Goal: Task Accomplishment & Management: Use online tool/utility

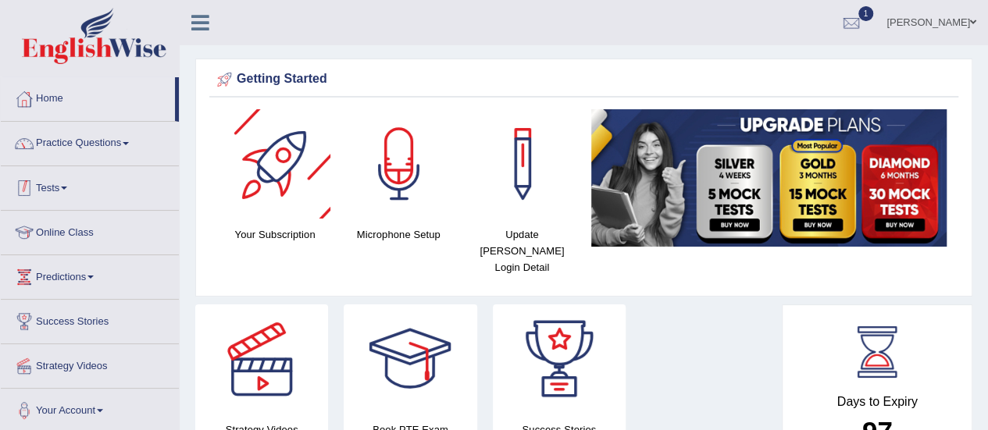
click at [132, 153] on link "Practice Questions" at bounding box center [90, 141] width 178 height 39
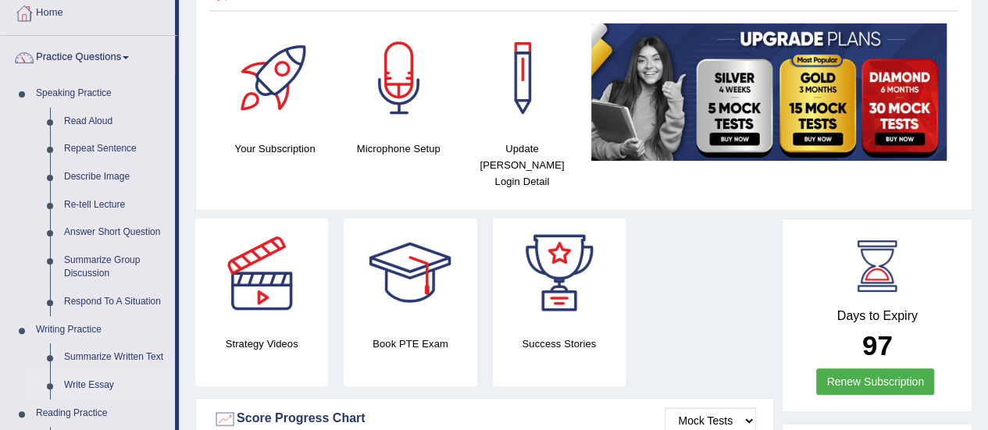
scroll to position [156, 0]
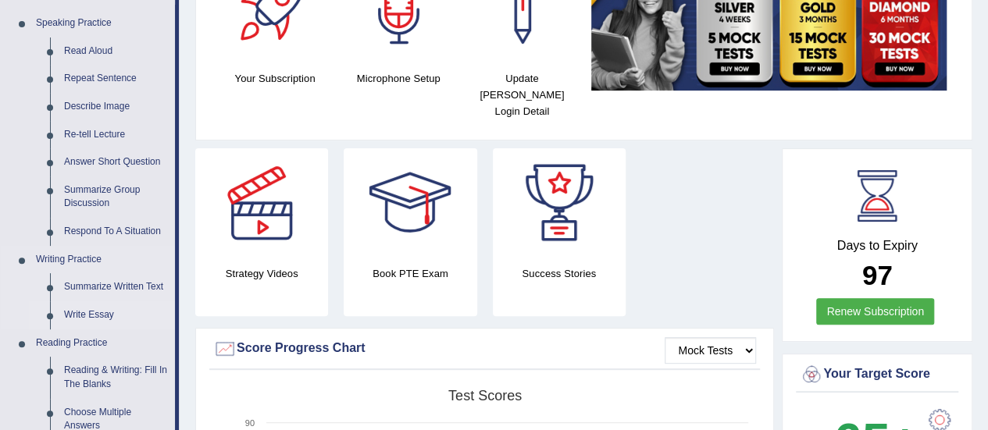
click at [97, 316] on link "Write Essay" at bounding box center [116, 315] width 118 height 28
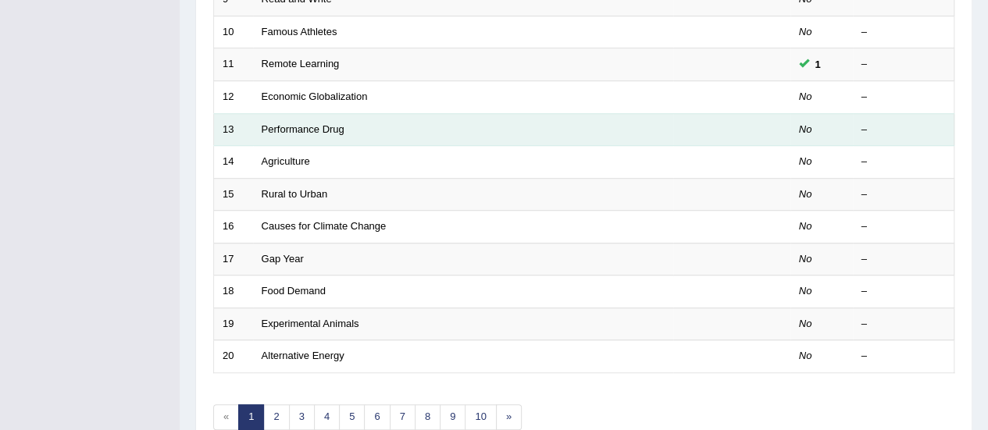
scroll to position [547, 0]
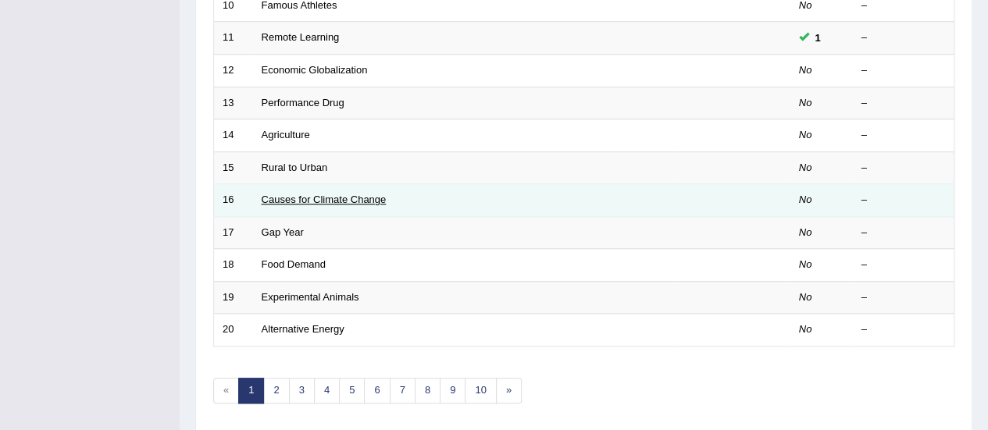
click at [313, 194] on link "Causes for Climate Change" at bounding box center [324, 200] width 125 height 12
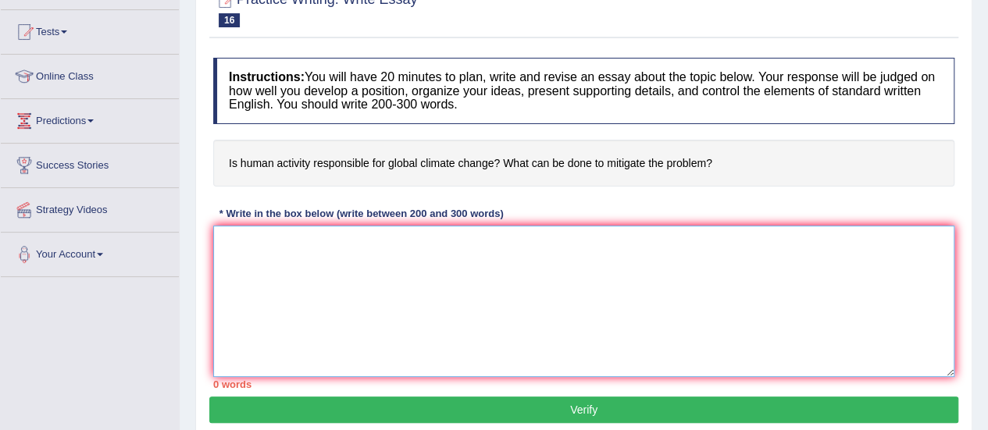
click at [404, 250] on textarea at bounding box center [583, 302] width 741 height 152
paste textarea "The increasing influence of (essay topic) on our lives has ignited numerous dis…"
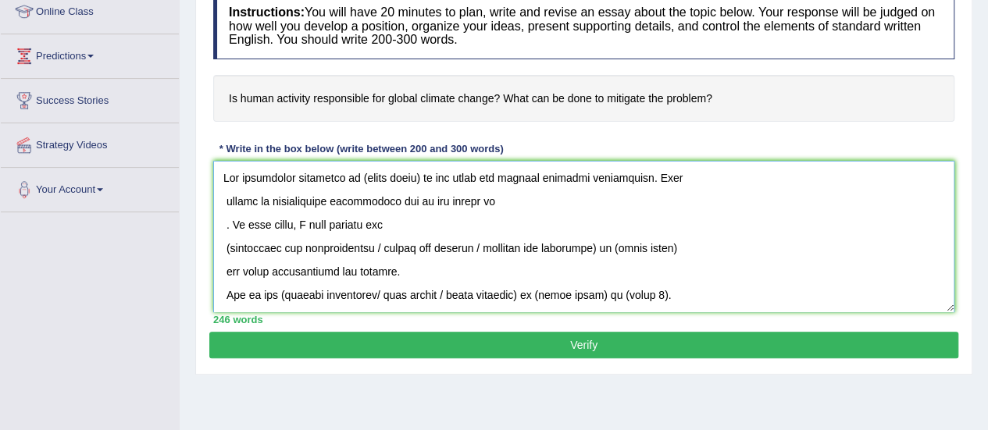
scroll to position [234, 0]
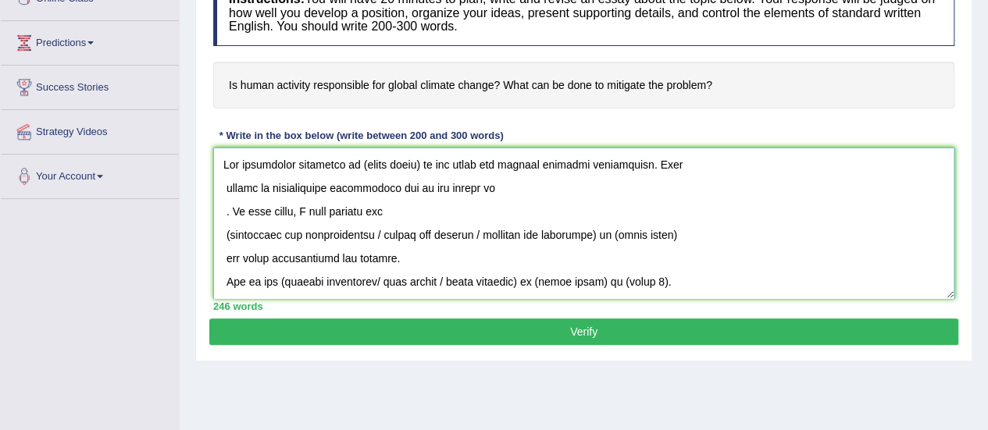
drag, startPoint x: 359, startPoint y: 164, endPoint x: 422, endPoint y: 164, distance: 62.5
click at [422, 164] on textarea at bounding box center [583, 224] width 741 height 152
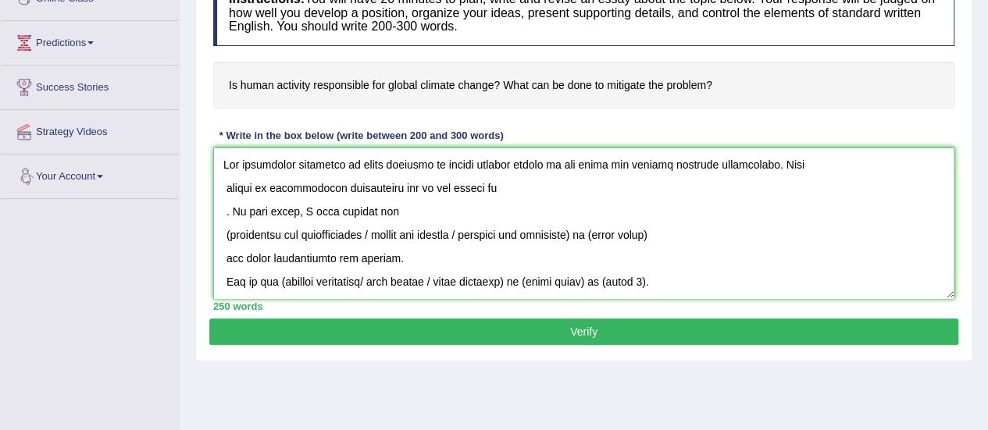
click at [226, 183] on textarea at bounding box center [583, 224] width 741 height 152
click at [218, 190] on textarea at bounding box center [583, 224] width 741 height 152
drag, startPoint x: 225, startPoint y: 166, endPoint x: 308, endPoint y: 179, distance: 84.5
click at [225, 166] on textarea at bounding box center [583, 224] width 741 height 152
click at [225, 214] on textarea at bounding box center [583, 224] width 741 height 152
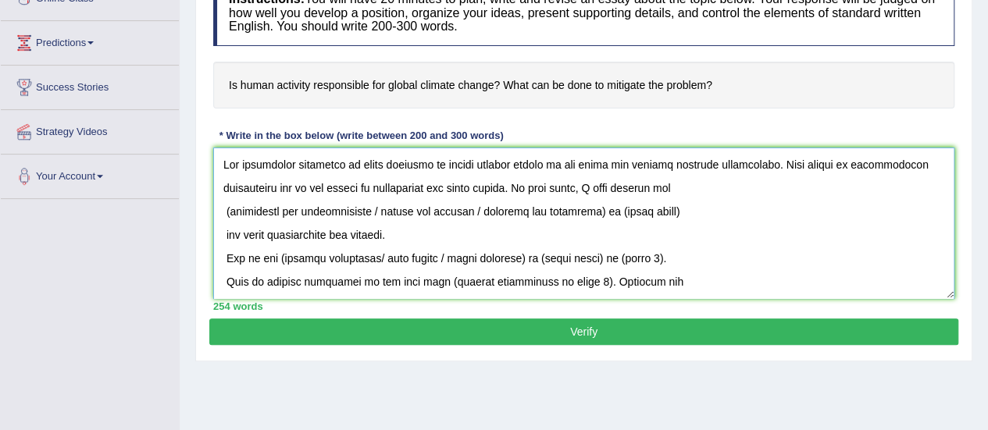
click at [224, 205] on textarea at bounding box center [583, 224] width 741 height 152
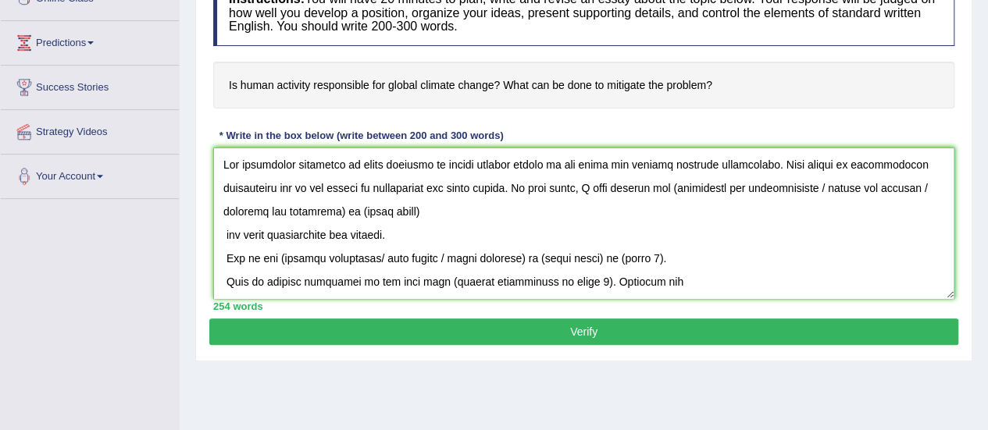
drag, startPoint x: 683, startPoint y: 184, endPoint x: 843, endPoint y: 185, distance: 160.9
click at [843, 185] on textarea at bounding box center [583, 224] width 741 height 152
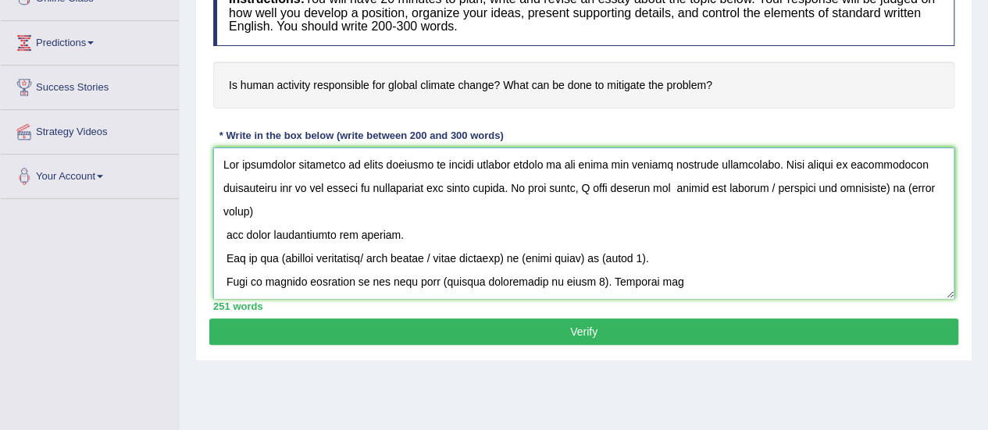
drag, startPoint x: 686, startPoint y: 187, endPoint x: 784, endPoint y: 185, distance: 98.4
click at [784, 185] on textarea at bounding box center [583, 224] width 741 height 152
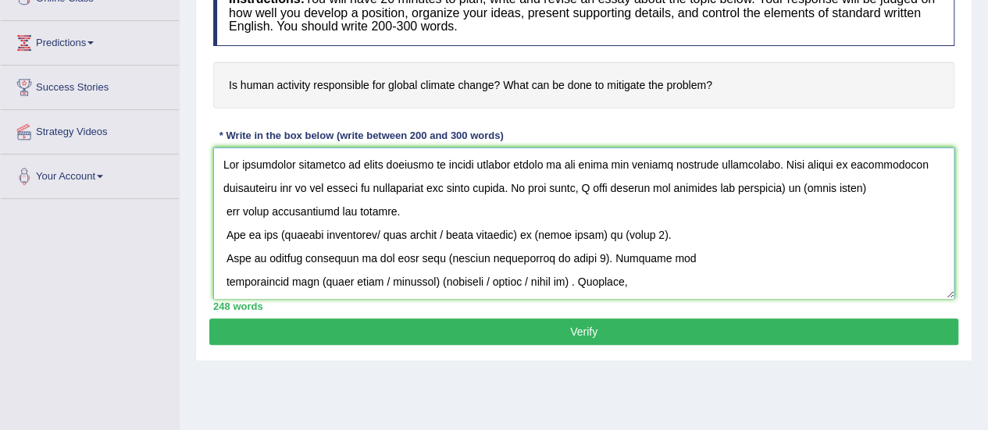
click at [800, 185] on textarea at bounding box center [583, 224] width 741 height 152
drag, startPoint x: 812, startPoint y: 187, endPoint x: 882, endPoint y: 191, distance: 69.7
click at [883, 191] on textarea at bounding box center [583, 224] width 741 height 152
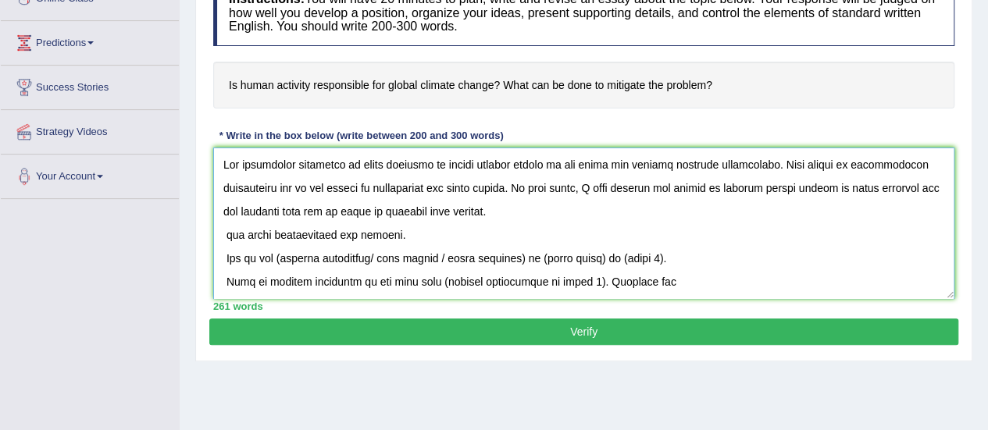
drag, startPoint x: 486, startPoint y: 194, endPoint x: 215, endPoint y: 157, distance: 273.5
click at [215, 157] on textarea at bounding box center [583, 224] width 741 height 152
click at [544, 216] on textarea at bounding box center [583, 224] width 741 height 152
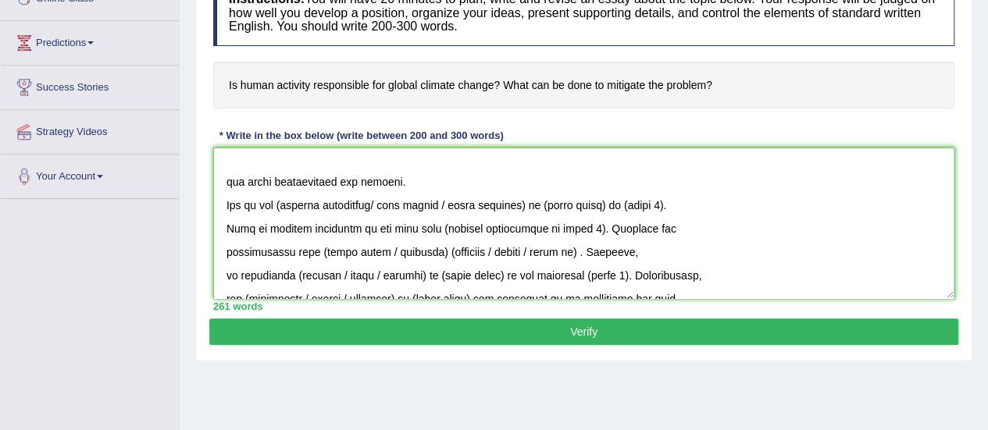
scroll to position [78, 0]
drag, startPoint x: 387, startPoint y: 182, endPoint x: 230, endPoint y: 187, distance: 157.9
click at [230, 187] on textarea at bounding box center [583, 224] width 741 height 152
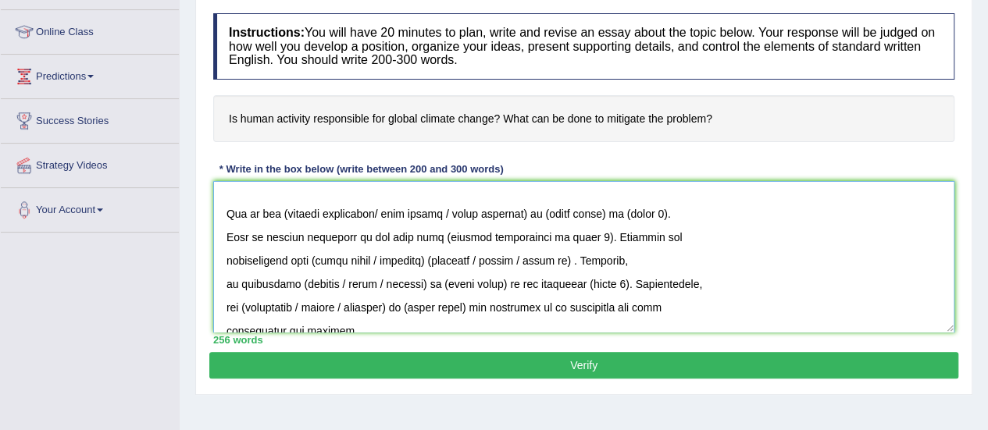
scroll to position [55, 0]
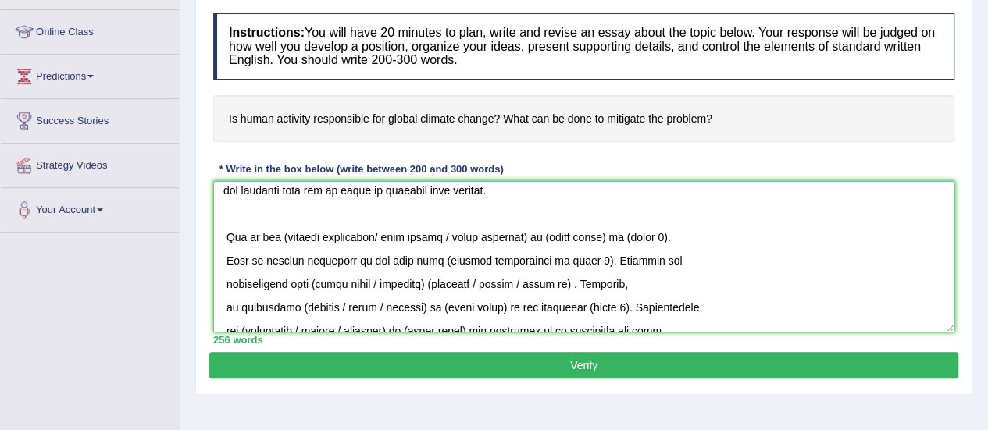
drag, startPoint x: 214, startPoint y: 234, endPoint x: 230, endPoint y: 234, distance: 15.6
click at [214, 234] on textarea at bounding box center [583, 257] width 741 height 152
drag, startPoint x: 276, startPoint y: 237, endPoint x: 415, endPoint y: 251, distance: 139.7
click at [379, 236] on textarea at bounding box center [583, 257] width 741 height 152
drag, startPoint x: 342, startPoint y: 234, endPoint x: 428, endPoint y: 234, distance: 85.9
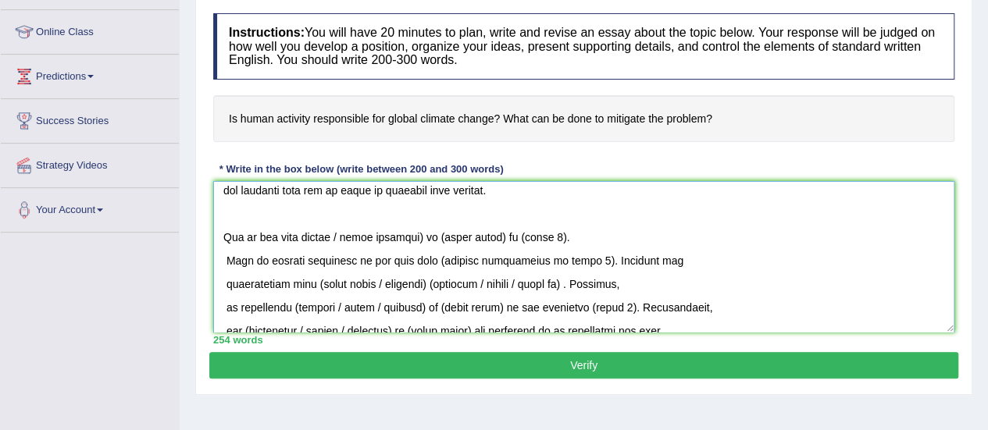
click at [428, 234] on textarea at bounding box center [583, 257] width 741 height 152
drag, startPoint x: 358, startPoint y: 236, endPoint x: 419, endPoint y: 234, distance: 61.0
click at [419, 234] on textarea at bounding box center [583, 257] width 741 height 152
drag, startPoint x: 443, startPoint y: 239, endPoint x: 505, endPoint y: 244, distance: 61.9
click at [505, 244] on textarea at bounding box center [583, 257] width 741 height 152
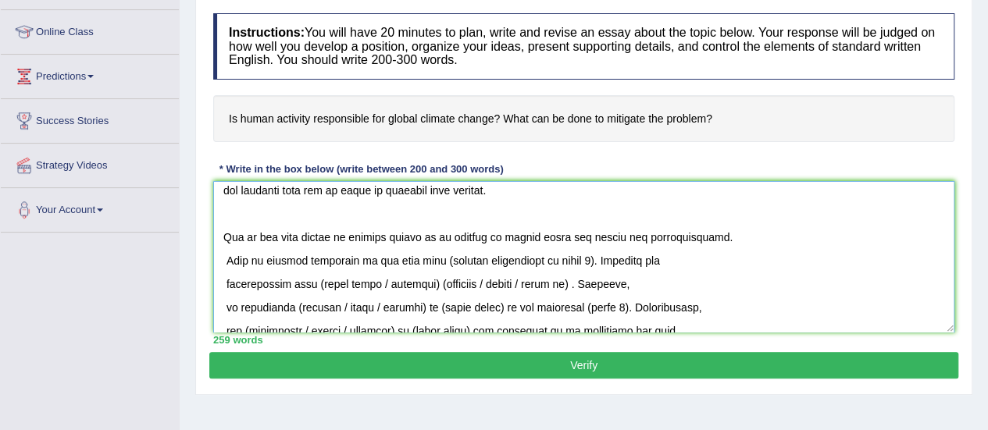
drag, startPoint x: 356, startPoint y: 236, endPoint x: 424, endPoint y: 236, distance: 67.9
click at [424, 236] on textarea at bounding box center [583, 257] width 741 height 152
drag, startPoint x: 435, startPoint y: 235, endPoint x: 459, endPoint y: 248, distance: 27.6
click at [429, 235] on textarea at bounding box center [583, 257] width 741 height 152
drag, startPoint x: 351, startPoint y: 237, endPoint x: 430, endPoint y: 242, distance: 79.1
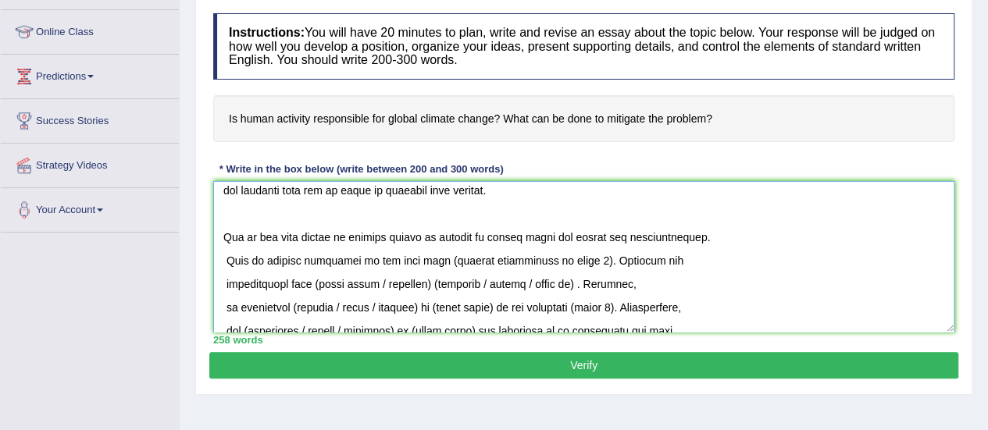
click at [430, 242] on textarea at bounding box center [583, 257] width 741 height 152
click at [442, 298] on textarea at bounding box center [583, 257] width 741 height 152
drag, startPoint x: 441, startPoint y: 238, endPoint x: 700, endPoint y: 234, distance: 258.6
click at [700, 234] on textarea at bounding box center [583, 257] width 741 height 152
click at [225, 263] on textarea at bounding box center [583, 257] width 741 height 152
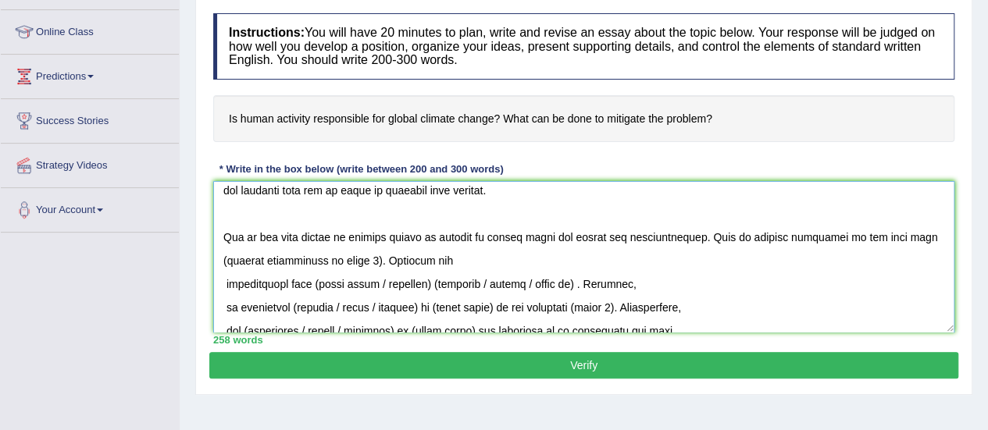
drag, startPoint x: 892, startPoint y: 234, endPoint x: 376, endPoint y: 265, distance: 516.4
click at [333, 265] on textarea at bounding box center [583, 257] width 741 height 152
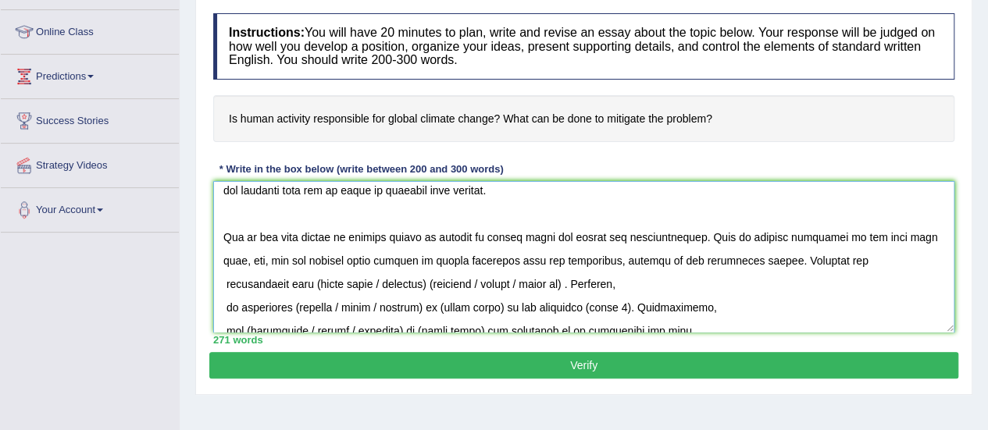
click at [228, 283] on textarea at bounding box center [583, 257] width 741 height 152
drag, startPoint x: 223, startPoint y: 287, endPoint x: 487, endPoint y: 285, distance: 264.0
click at [487, 285] on textarea at bounding box center [583, 257] width 741 height 152
click at [224, 305] on textarea at bounding box center [583, 257] width 741 height 152
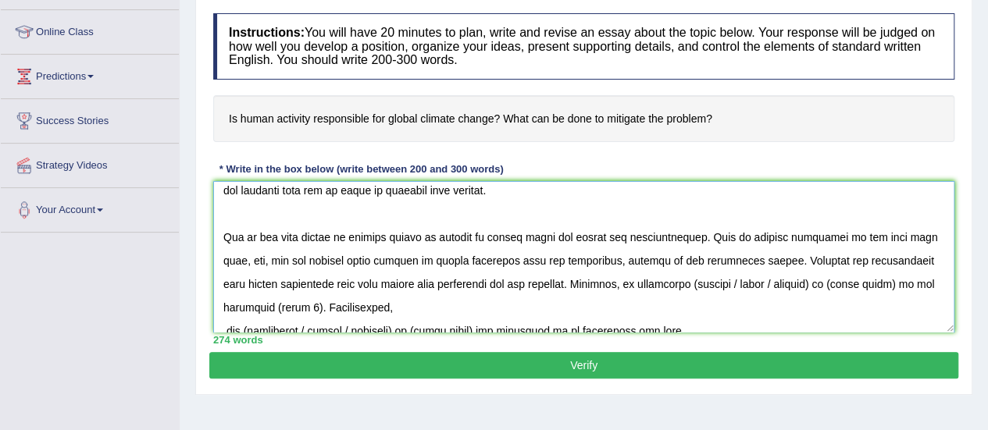
drag, startPoint x: 645, startPoint y: 282, endPoint x: 689, endPoint y: 281, distance: 43.7
click at [689, 281] on textarea at bounding box center [583, 257] width 741 height 152
drag, startPoint x: 679, startPoint y: 280, endPoint x: 804, endPoint y: 280, distance: 125.7
click at [804, 280] on textarea at bounding box center [583, 257] width 741 height 152
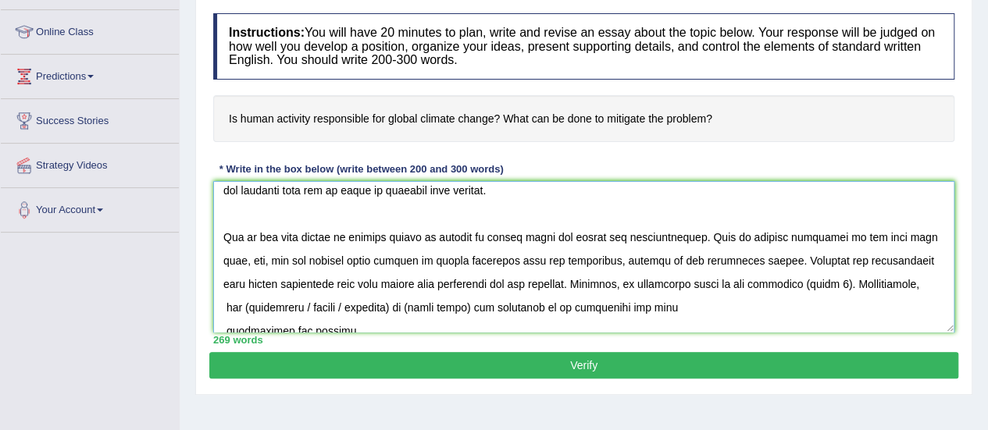
drag, startPoint x: 745, startPoint y: 285, endPoint x: 789, endPoint y: 286, distance: 43.7
click at [789, 286] on textarea at bounding box center [583, 257] width 741 height 152
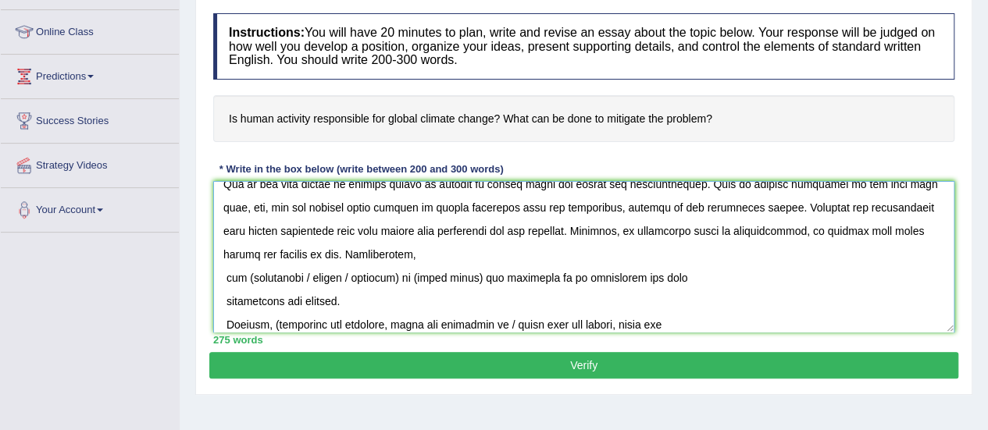
scroll to position [133, 0]
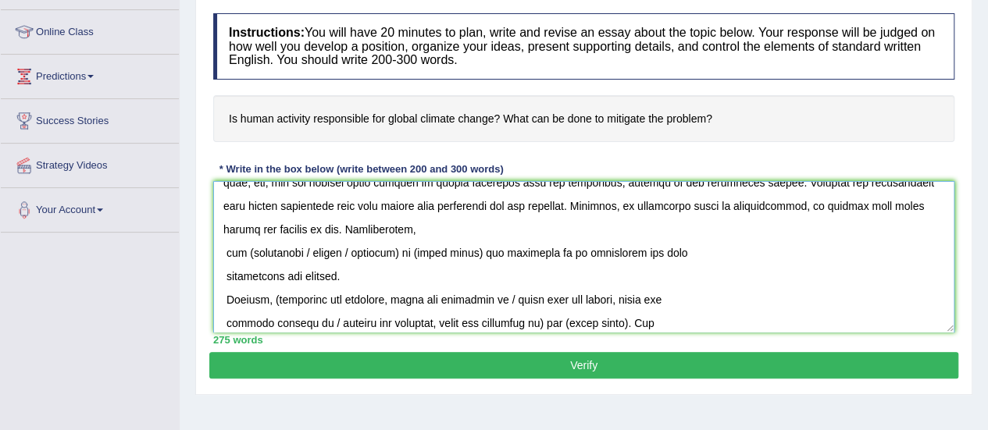
click at [218, 253] on textarea at bounding box center [583, 257] width 741 height 152
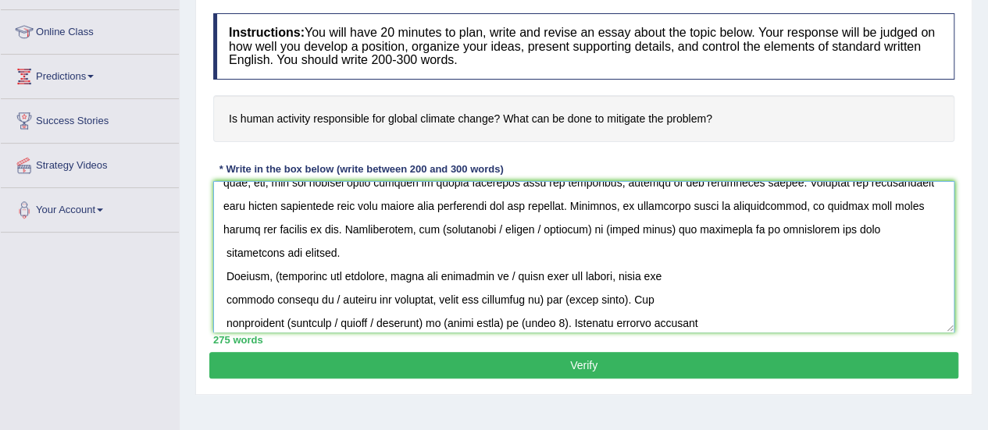
scroll to position [109, 0]
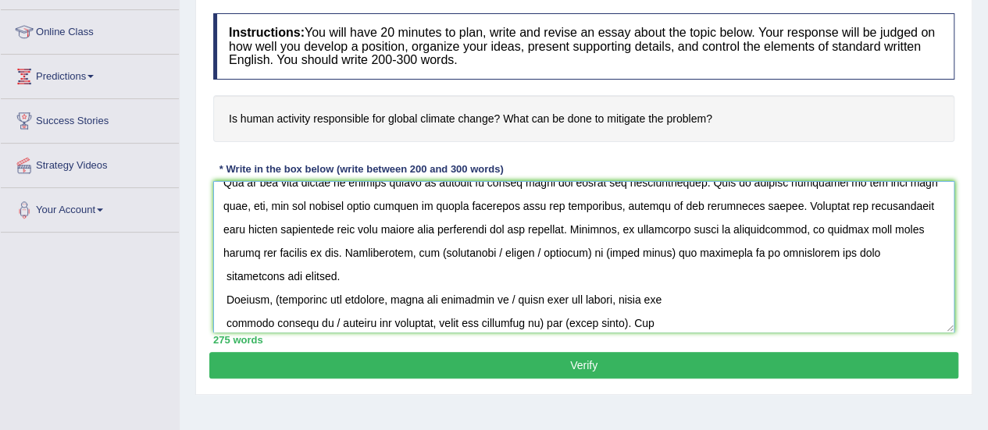
drag, startPoint x: 377, startPoint y: 252, endPoint x: 445, endPoint y: 252, distance: 67.9
click at [445, 252] on textarea at bounding box center [583, 257] width 741 height 152
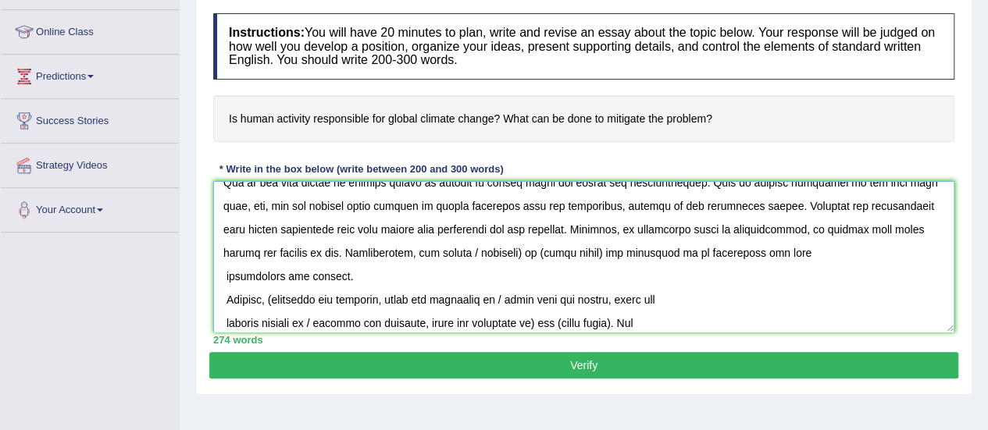
drag, startPoint x: 416, startPoint y: 250, endPoint x: 472, endPoint y: 252, distance: 55.5
click at [472, 252] on textarea at bounding box center [583, 257] width 741 height 152
drag, startPoint x: 426, startPoint y: 254, endPoint x: 491, endPoint y: 254, distance: 64.8
click at [491, 254] on textarea at bounding box center [583, 257] width 741 height 152
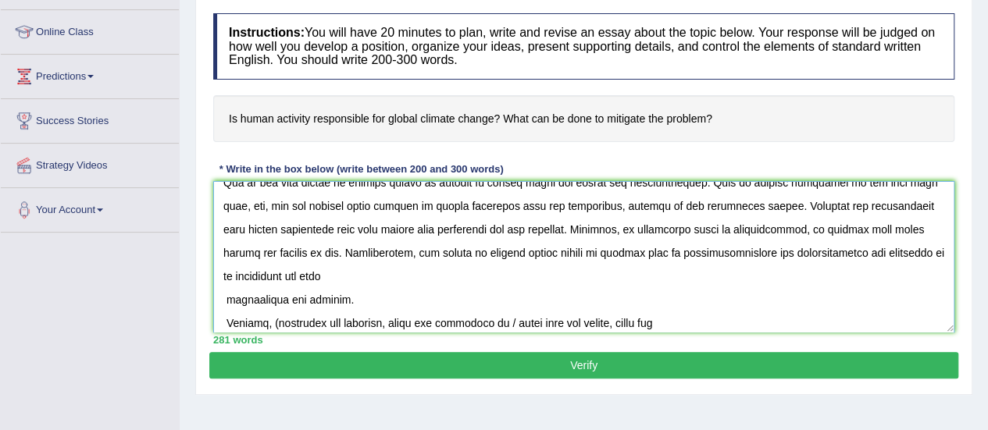
drag, startPoint x: 223, startPoint y: 294, endPoint x: 234, endPoint y: 294, distance: 10.2
click at [223, 294] on textarea at bounding box center [583, 257] width 741 height 152
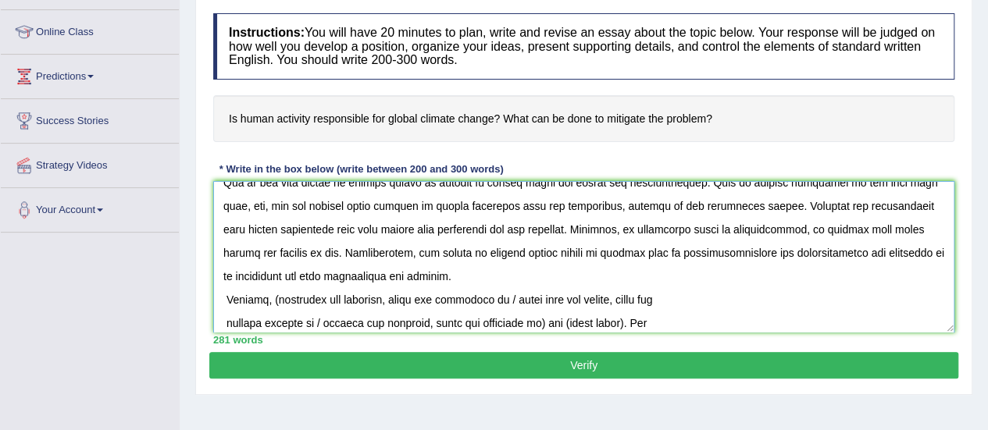
scroll to position [86, 0]
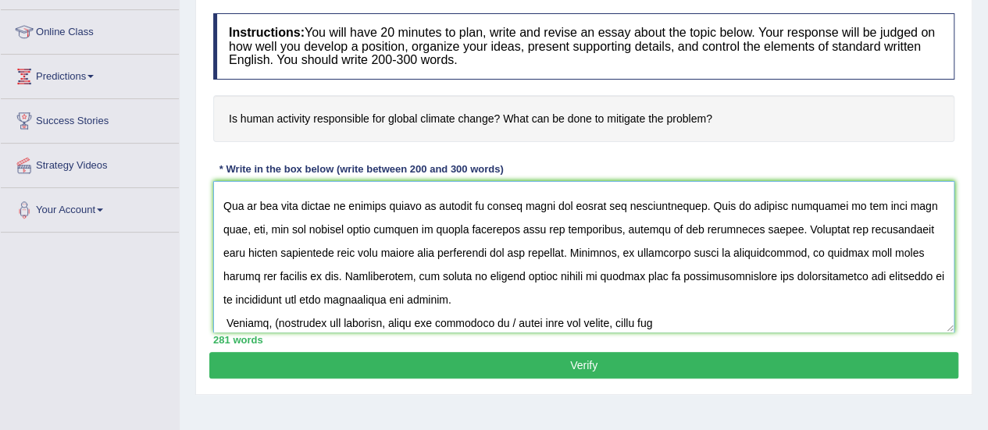
drag, startPoint x: 433, startPoint y: 299, endPoint x: 219, endPoint y: 194, distance: 238.6
click at [219, 194] on textarea at bounding box center [583, 257] width 741 height 152
click at [539, 279] on textarea at bounding box center [583, 257] width 741 height 152
click at [602, 278] on textarea at bounding box center [583, 257] width 741 height 152
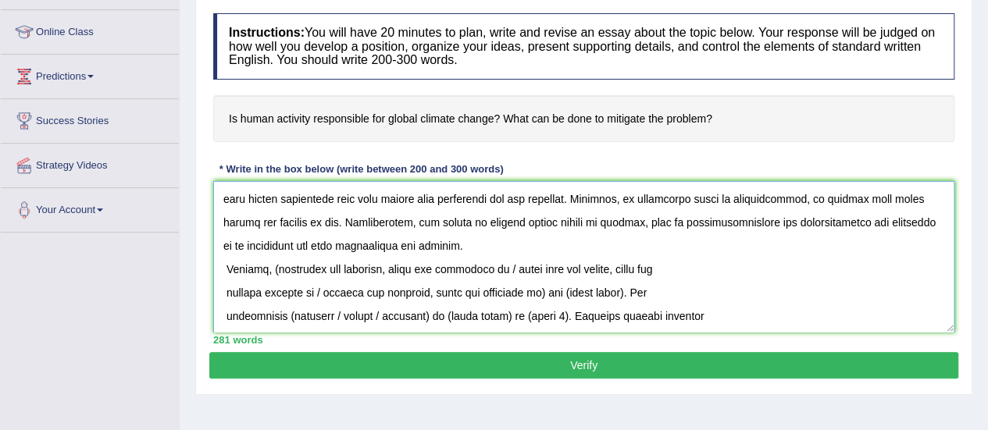
scroll to position [164, 0]
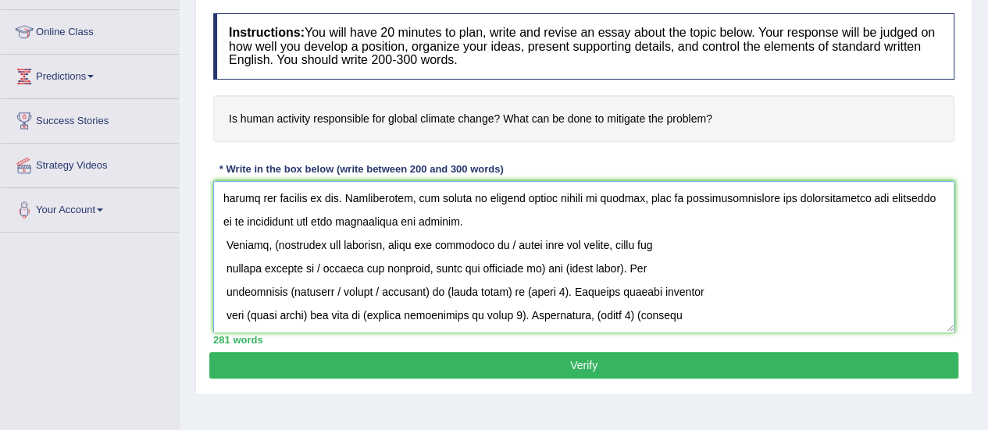
click at [430, 214] on textarea at bounding box center [583, 257] width 741 height 152
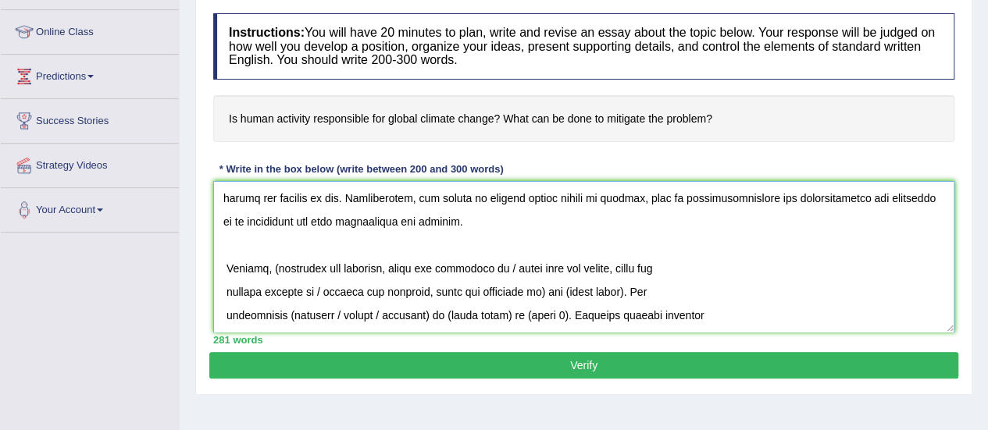
scroll to position [187, 0]
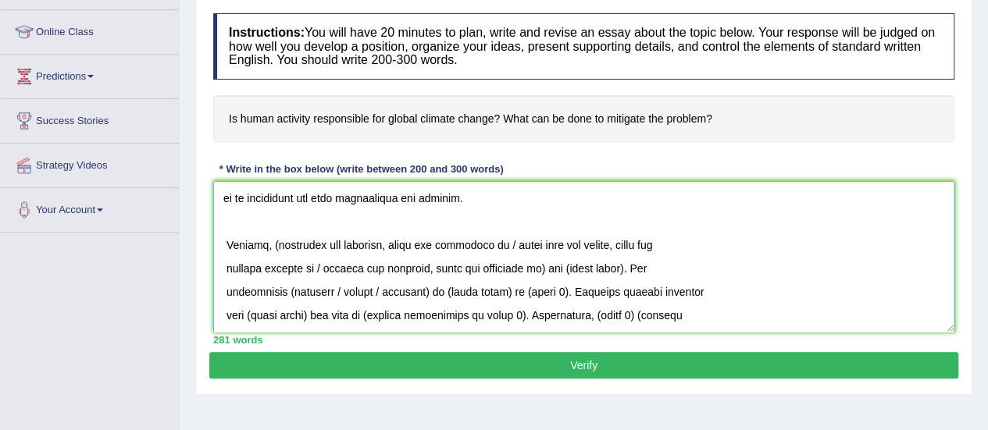
drag, startPoint x: 225, startPoint y: 237, endPoint x: 341, endPoint y: 246, distance: 115.9
click at [225, 237] on textarea at bounding box center [583, 257] width 741 height 152
drag, startPoint x: 271, startPoint y: 245, endPoint x: 314, endPoint y: 268, distance: 48.6
click at [314, 268] on textarea at bounding box center [583, 257] width 741 height 152
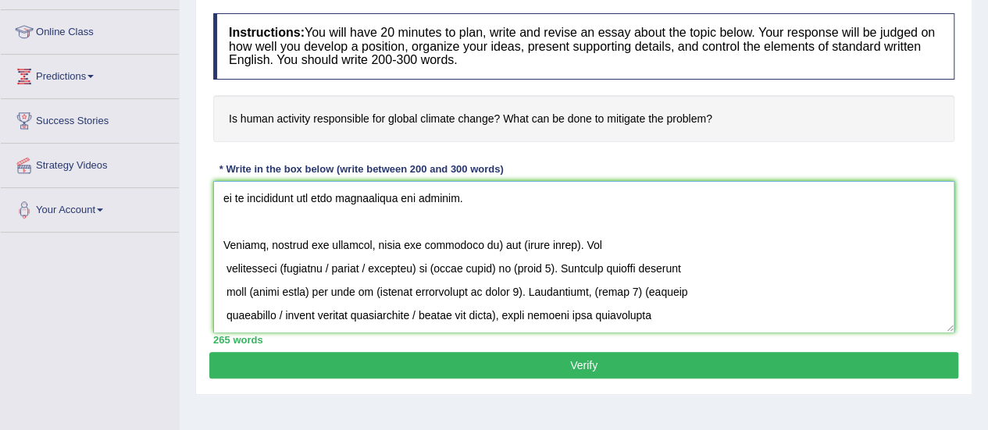
drag, startPoint x: 480, startPoint y: 246, endPoint x: 570, endPoint y: 241, distance: 89.9
click at [570, 241] on textarea at bounding box center [583, 257] width 741 height 152
click at [222, 269] on textarea at bounding box center [583, 257] width 741 height 152
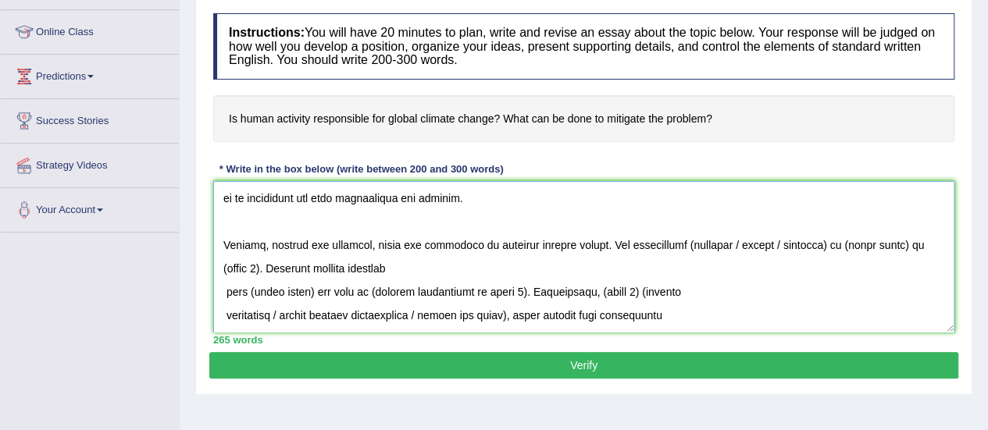
drag, startPoint x: 679, startPoint y: 244, endPoint x: 773, endPoint y: 243, distance: 93.7
click at [773, 243] on textarea at bounding box center [583, 257] width 741 height 152
drag, startPoint x: 719, startPoint y: 248, endPoint x: 812, endPoint y: 248, distance: 93.7
click at [812, 248] on textarea at bounding box center [583, 257] width 741 height 152
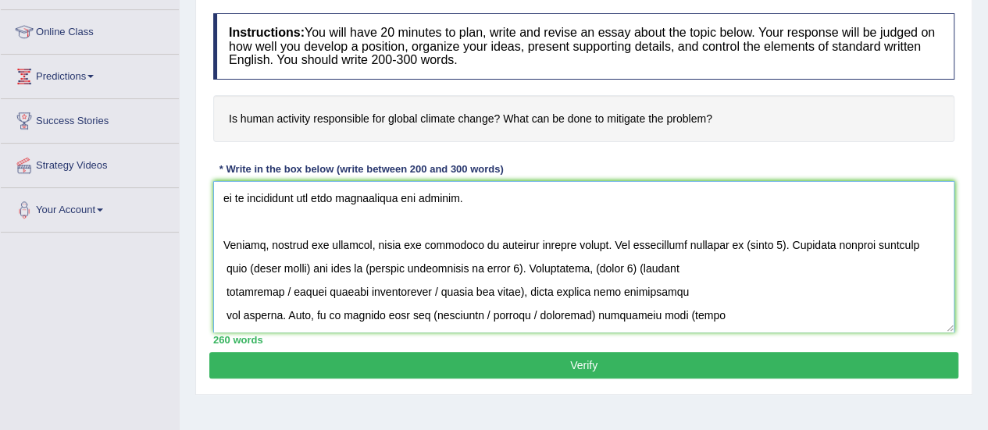
drag, startPoint x: 733, startPoint y: 242, endPoint x: 774, endPoint y: 241, distance: 41.4
click at [774, 241] on textarea at bounding box center [583, 257] width 741 height 152
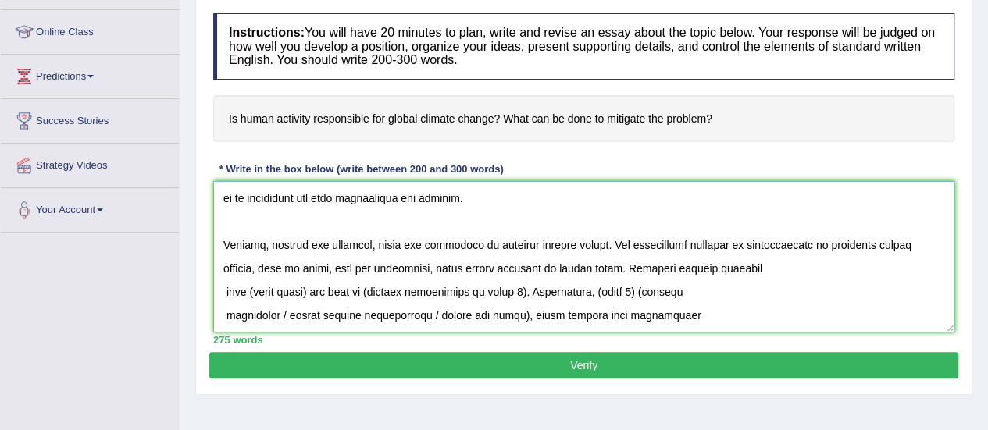
click at [229, 287] on textarea at bounding box center [583, 257] width 741 height 152
click at [226, 287] on textarea at bounding box center [583, 257] width 741 height 152
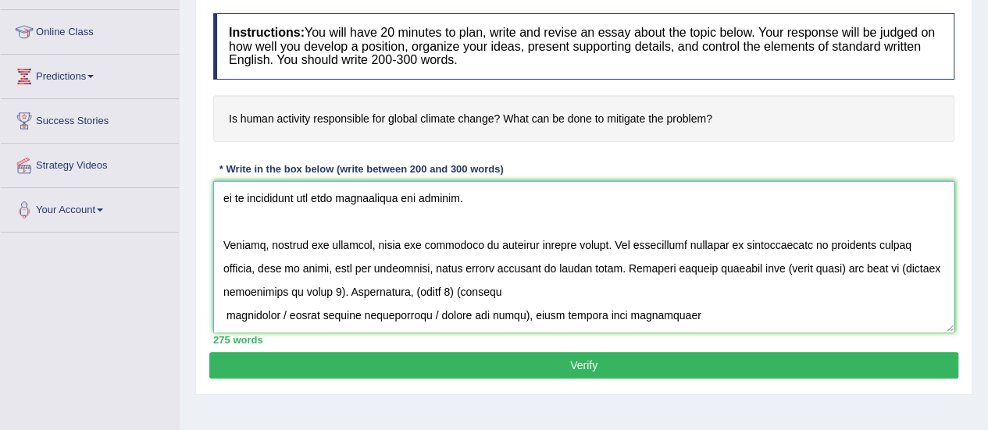
drag, startPoint x: 783, startPoint y: 269, endPoint x: 843, endPoint y: 269, distance: 59.4
click at [843, 269] on textarea at bounding box center [583, 257] width 741 height 152
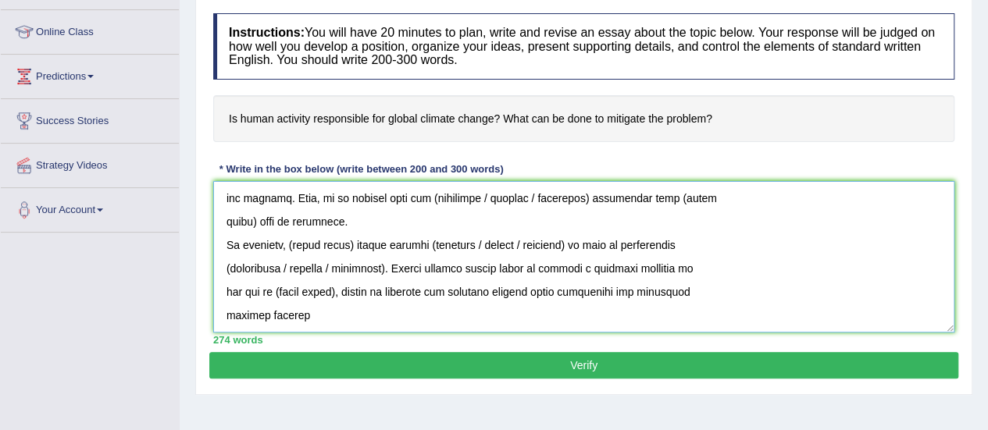
drag, startPoint x: 864, startPoint y: 266, endPoint x: 295, endPoint y: 193, distance: 573.3
click at [295, 193] on textarea at bounding box center [583, 257] width 741 height 152
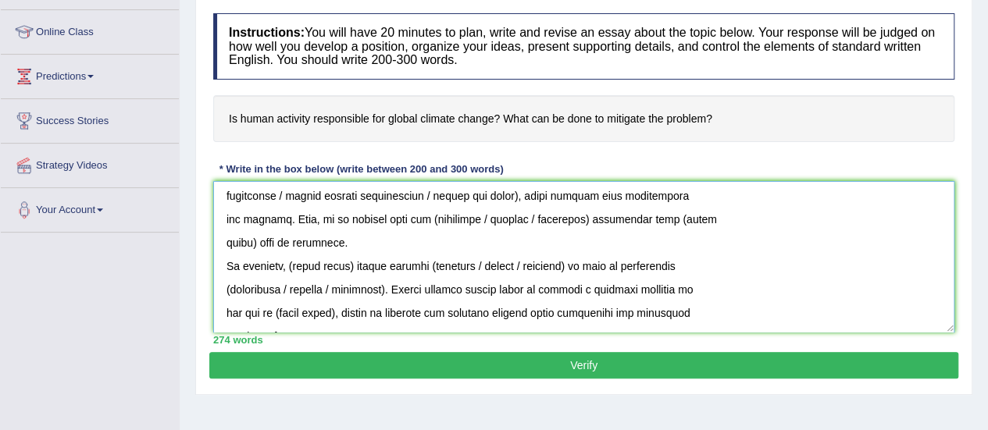
scroll to position [250, 0]
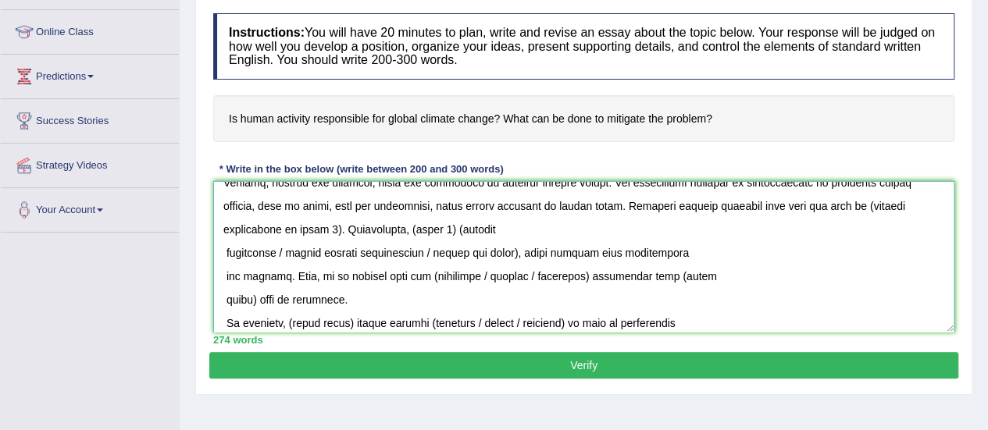
click at [815, 277] on textarea at bounding box center [583, 257] width 741 height 152
drag, startPoint x: 861, startPoint y: 204, endPoint x: 345, endPoint y: 218, distance: 515.7
click at [329, 223] on textarea at bounding box center [583, 257] width 741 height 152
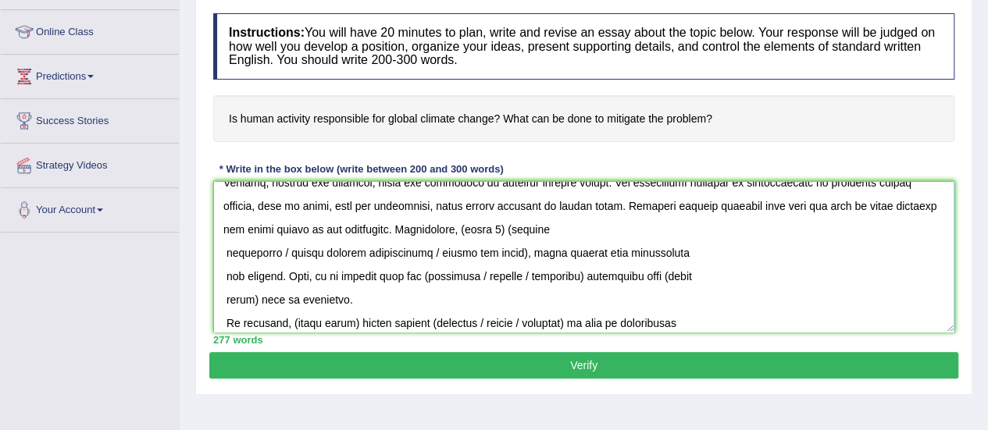
drag, startPoint x: 509, startPoint y: 229, endPoint x: 556, endPoint y: 229, distance: 46.9
click at [556, 229] on textarea at bounding box center [583, 257] width 741 height 152
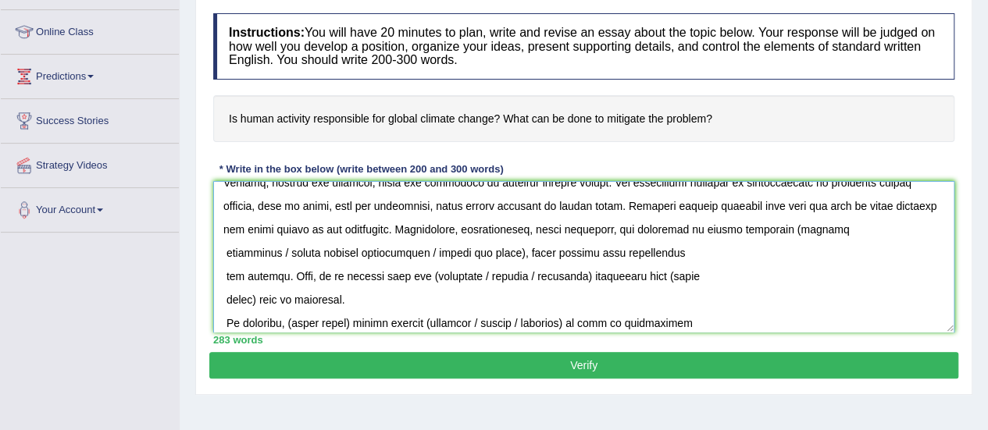
drag, startPoint x: 824, startPoint y: 230, endPoint x: 438, endPoint y: 248, distance: 386.2
click at [438, 248] on textarea at bounding box center [583, 257] width 741 height 152
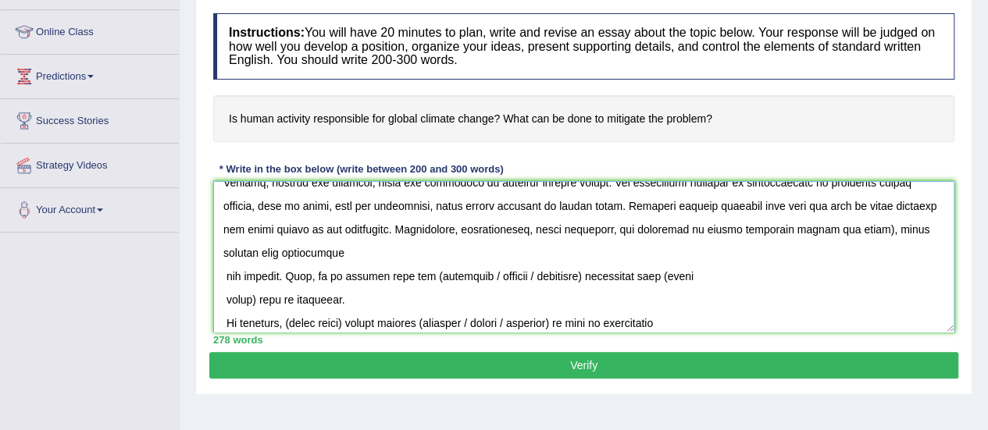
scroll to position [226, 0]
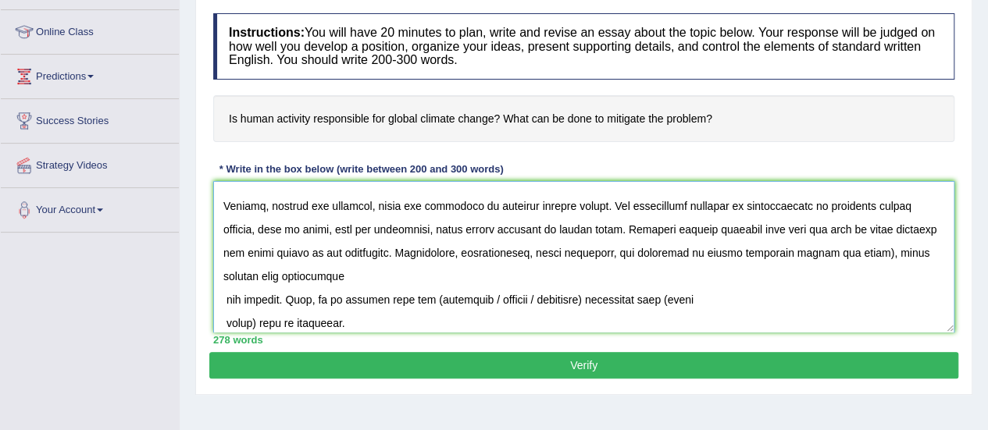
click at [905, 254] on textarea at bounding box center [583, 257] width 741 height 152
drag, startPoint x: 222, startPoint y: 304, endPoint x: 264, endPoint y: 302, distance: 42.2
click at [222, 304] on textarea at bounding box center [583, 257] width 741 height 152
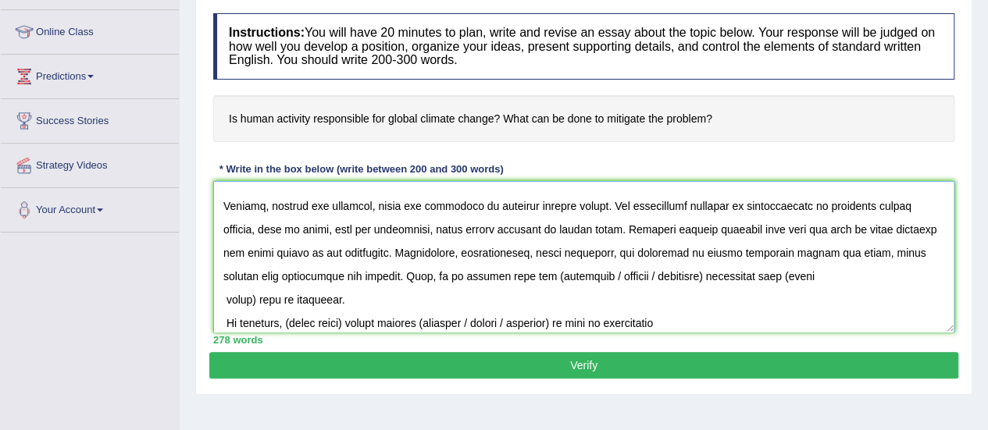
scroll to position [203, 0]
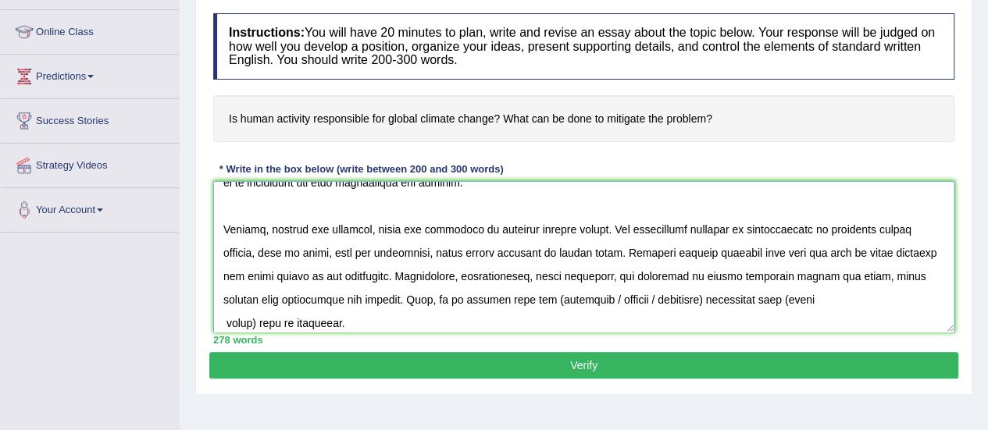
drag, startPoint x: 563, startPoint y: 302, endPoint x: 667, endPoint y: 309, distance: 104.1
click at [667, 309] on textarea at bounding box center [583, 257] width 741 height 152
click at [634, 316] on textarea at bounding box center [583, 257] width 741 height 152
drag, startPoint x: 565, startPoint y: 301, endPoint x: 668, endPoint y: 298, distance: 102.4
click at [665, 297] on textarea at bounding box center [583, 257] width 741 height 152
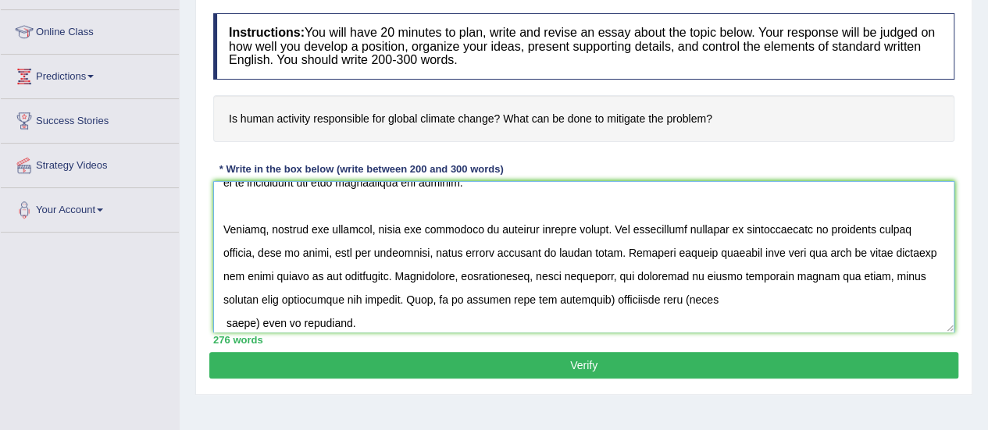
click at [606, 298] on textarea at bounding box center [583, 257] width 741 height 152
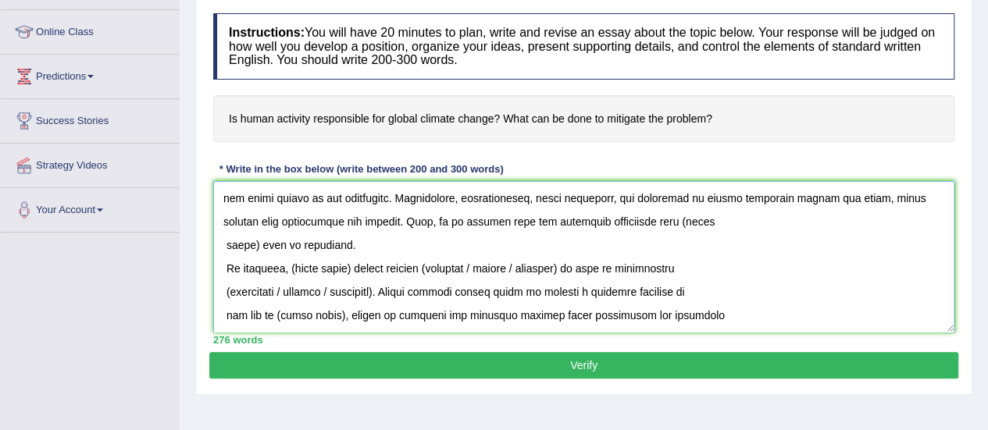
drag, startPoint x: 686, startPoint y: 221, endPoint x: 253, endPoint y: 246, distance: 434.2
click at [253, 246] on textarea at bounding box center [583, 257] width 741 height 152
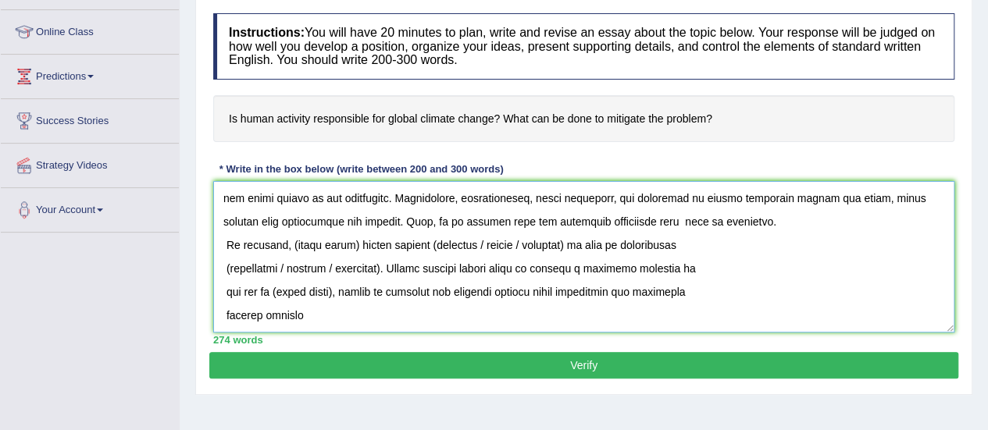
scroll to position [258, 0]
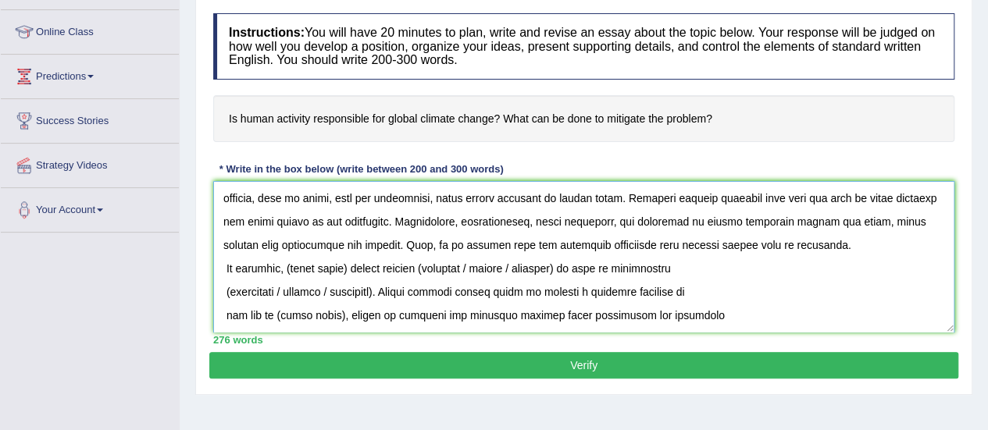
click at [881, 240] on textarea at bounding box center [583, 257] width 741 height 152
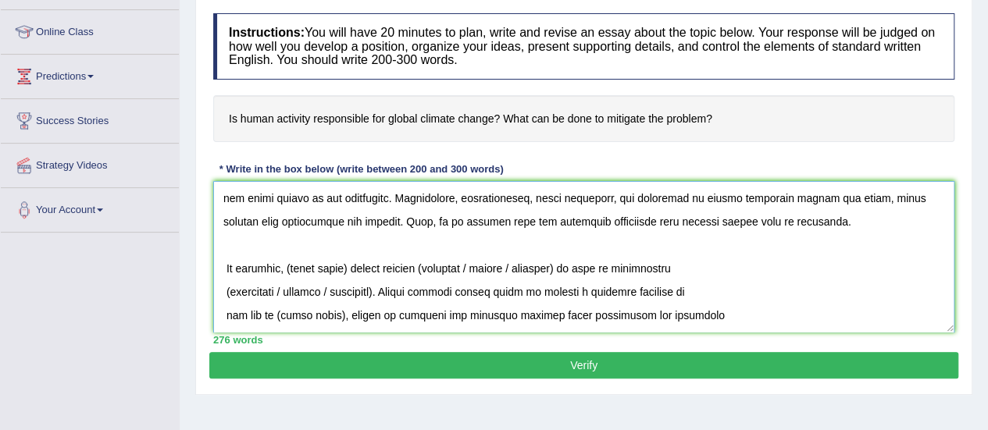
scroll to position [305, 0]
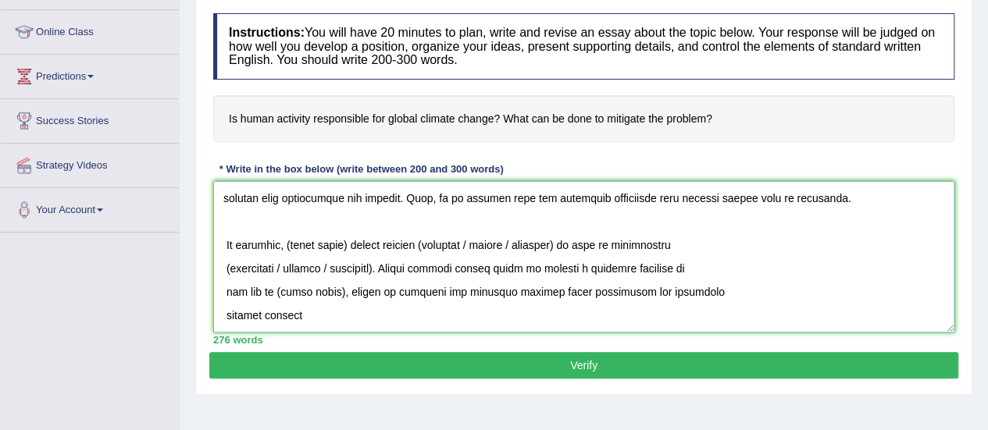
drag, startPoint x: 294, startPoint y: 245, endPoint x: 355, endPoint y: 245, distance: 60.9
click at [355, 245] on textarea at bounding box center [583, 257] width 741 height 152
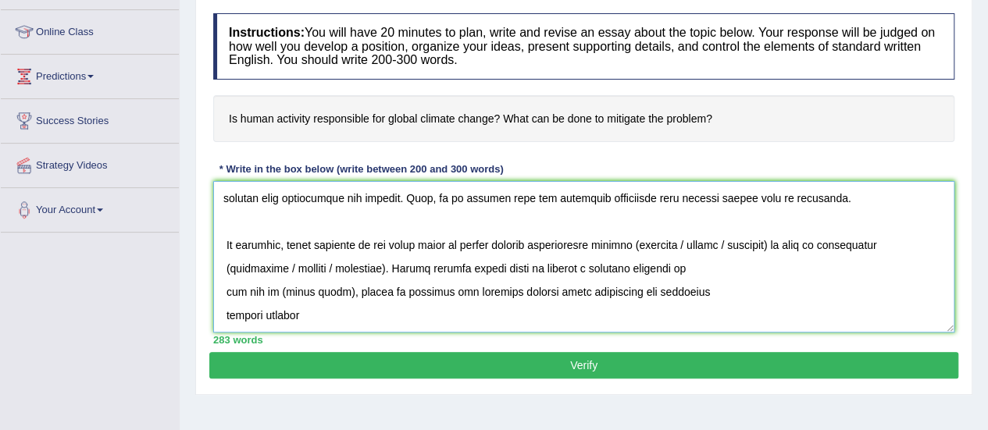
drag, startPoint x: 573, startPoint y: 245, endPoint x: 786, endPoint y: 244, distance: 212.4
click at [786, 244] on textarea at bounding box center [583, 257] width 741 height 152
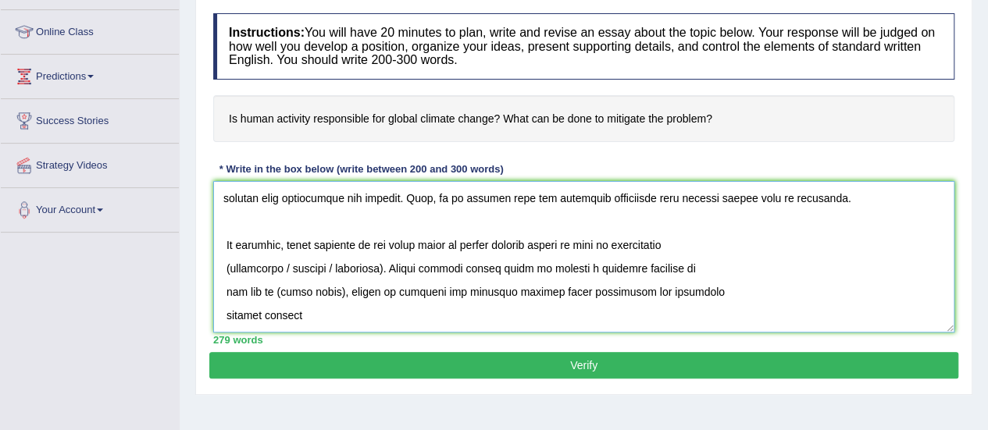
drag, startPoint x: 622, startPoint y: 241, endPoint x: 381, endPoint y: 265, distance: 241.8
click at [381, 265] on textarea at bounding box center [583, 257] width 741 height 152
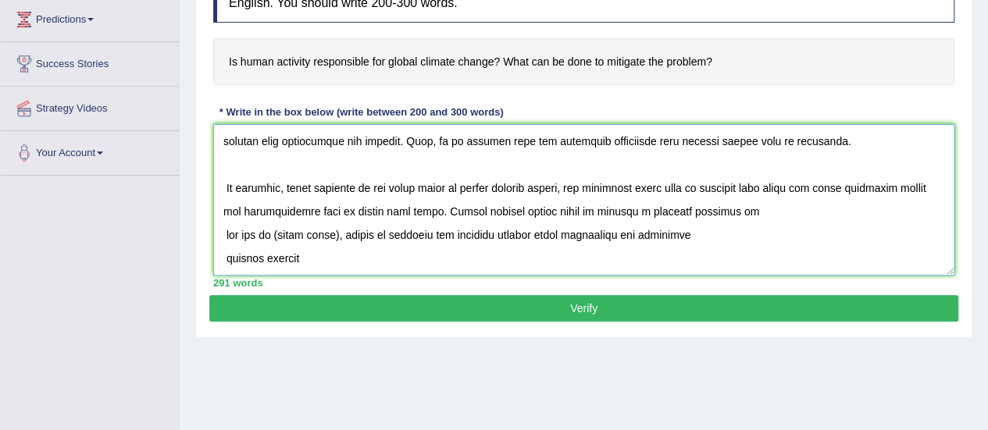
scroll to position [279, 0]
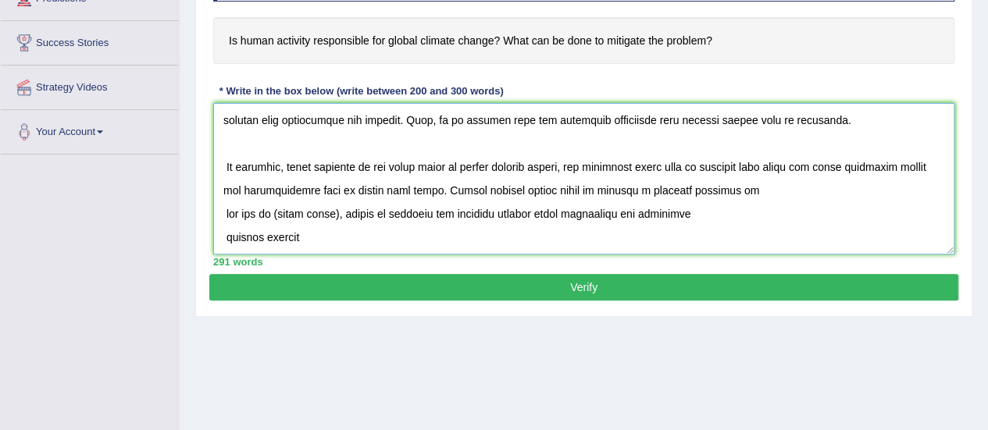
drag, startPoint x: 279, startPoint y: 215, endPoint x: 414, endPoint y: 229, distance: 135.8
click at [338, 215] on textarea at bounding box center [583, 179] width 741 height 152
drag, startPoint x: 650, startPoint y: 213, endPoint x: 719, endPoint y: 275, distance: 92.4
click at [412, 241] on textarea at bounding box center [583, 179] width 741 height 152
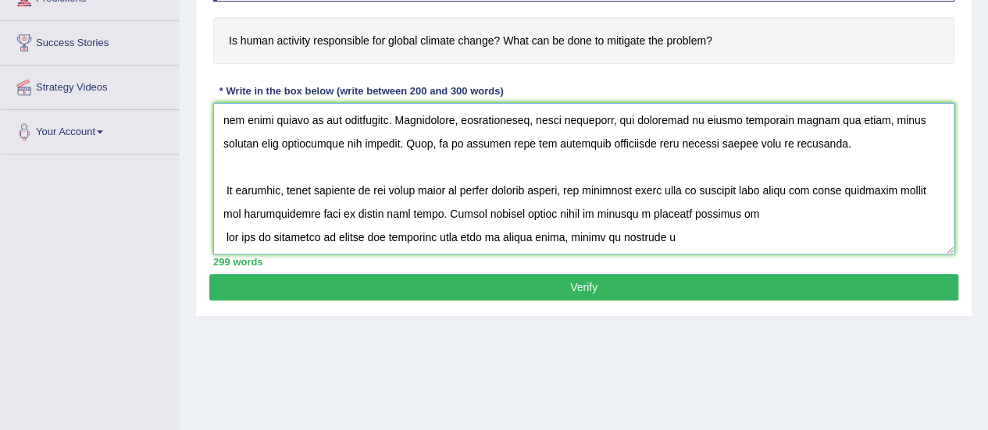
scroll to position [281, 0]
click at [224, 239] on textarea at bounding box center [583, 179] width 741 height 152
drag, startPoint x: 224, startPoint y: 188, endPoint x: 280, endPoint y: 194, distance: 55.8
click at [224, 188] on textarea at bounding box center [583, 179] width 741 height 152
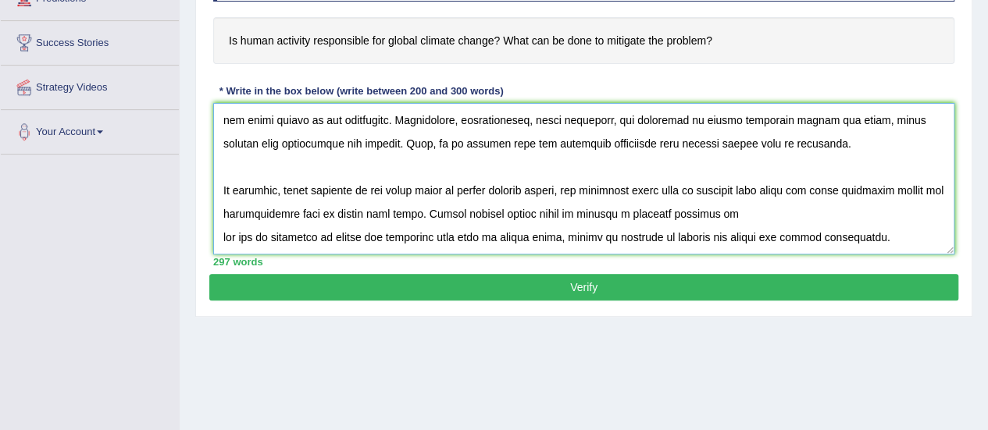
type textarea "The increasing influence of human activity on global climate change on our live…"
drag, startPoint x: 534, startPoint y: 289, endPoint x: 553, endPoint y: 292, distance: 19.0
click at [534, 289] on button "Verify" at bounding box center [583, 287] width 749 height 27
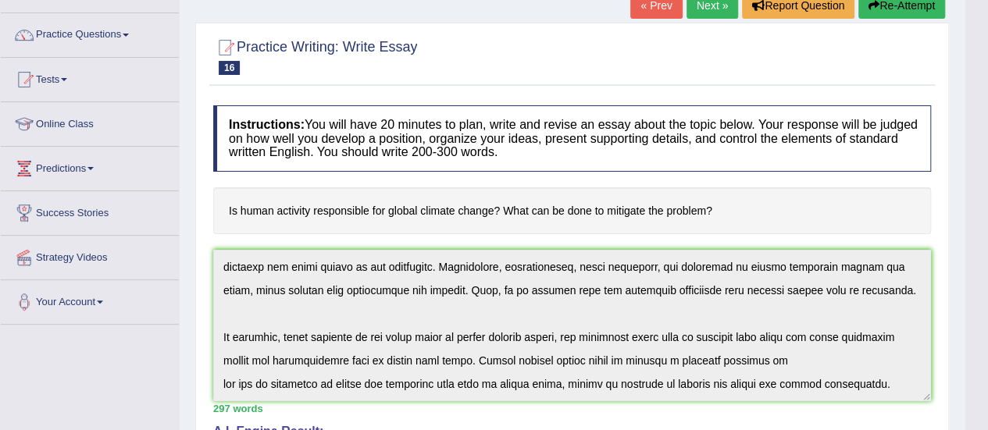
scroll to position [0, 0]
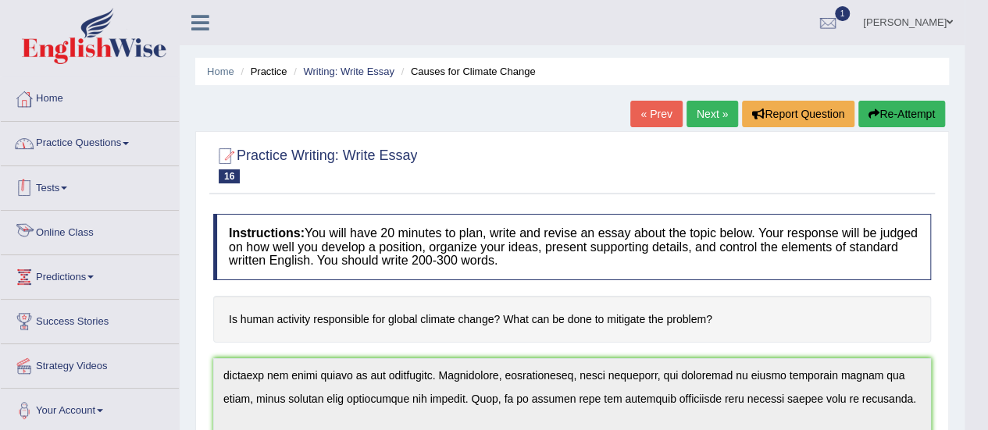
drag, startPoint x: 84, startPoint y: 135, endPoint x: 91, endPoint y: 141, distance: 9.4
click at [84, 135] on link "Practice Questions" at bounding box center [90, 141] width 178 height 39
